Goal: Task Accomplishment & Management: Use online tool/utility

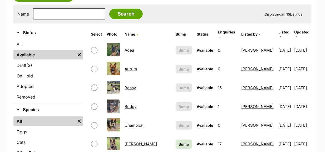
scroll to position [105, 0]
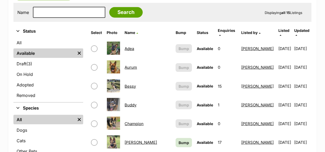
click at [135, 84] on link "Bessy" at bounding box center [130, 86] width 11 height 5
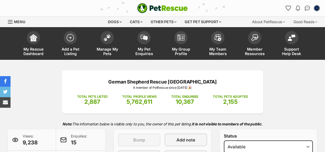
scroll to position [105, 0]
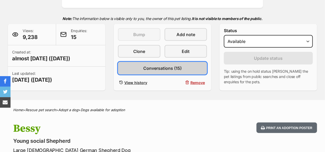
click at [158, 68] on span "Conversations (15)" at bounding box center [162, 68] width 38 height 6
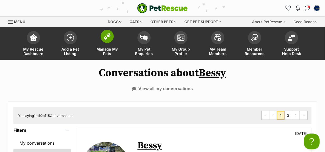
click at [107, 35] on img at bounding box center [107, 36] width 7 height 7
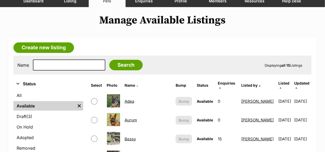
scroll to position [79, 0]
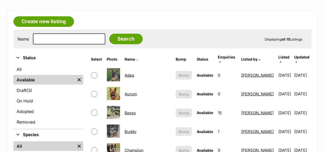
click at [134, 73] on link "Adea" at bounding box center [129, 75] width 9 height 5
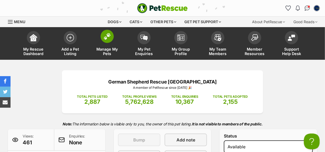
click at [106, 37] on img at bounding box center [107, 36] width 7 height 7
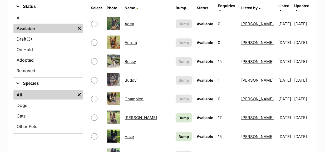
scroll to position [132, 0]
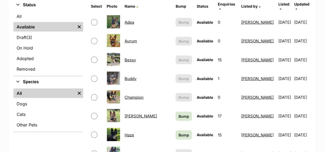
click at [135, 57] on link "Bessy" at bounding box center [130, 59] width 11 height 5
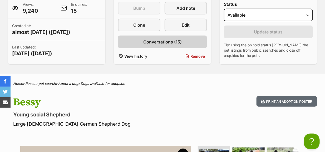
scroll to position [105, 0]
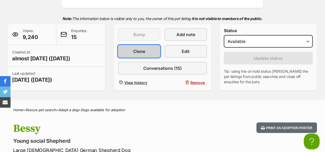
click at [139, 50] on span "Clone" at bounding box center [139, 51] width 12 height 6
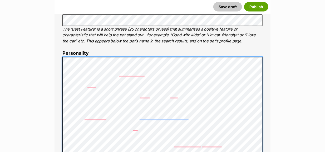
scroll to position [289, 0]
